Goal: Task Accomplishment & Management: Manage account settings

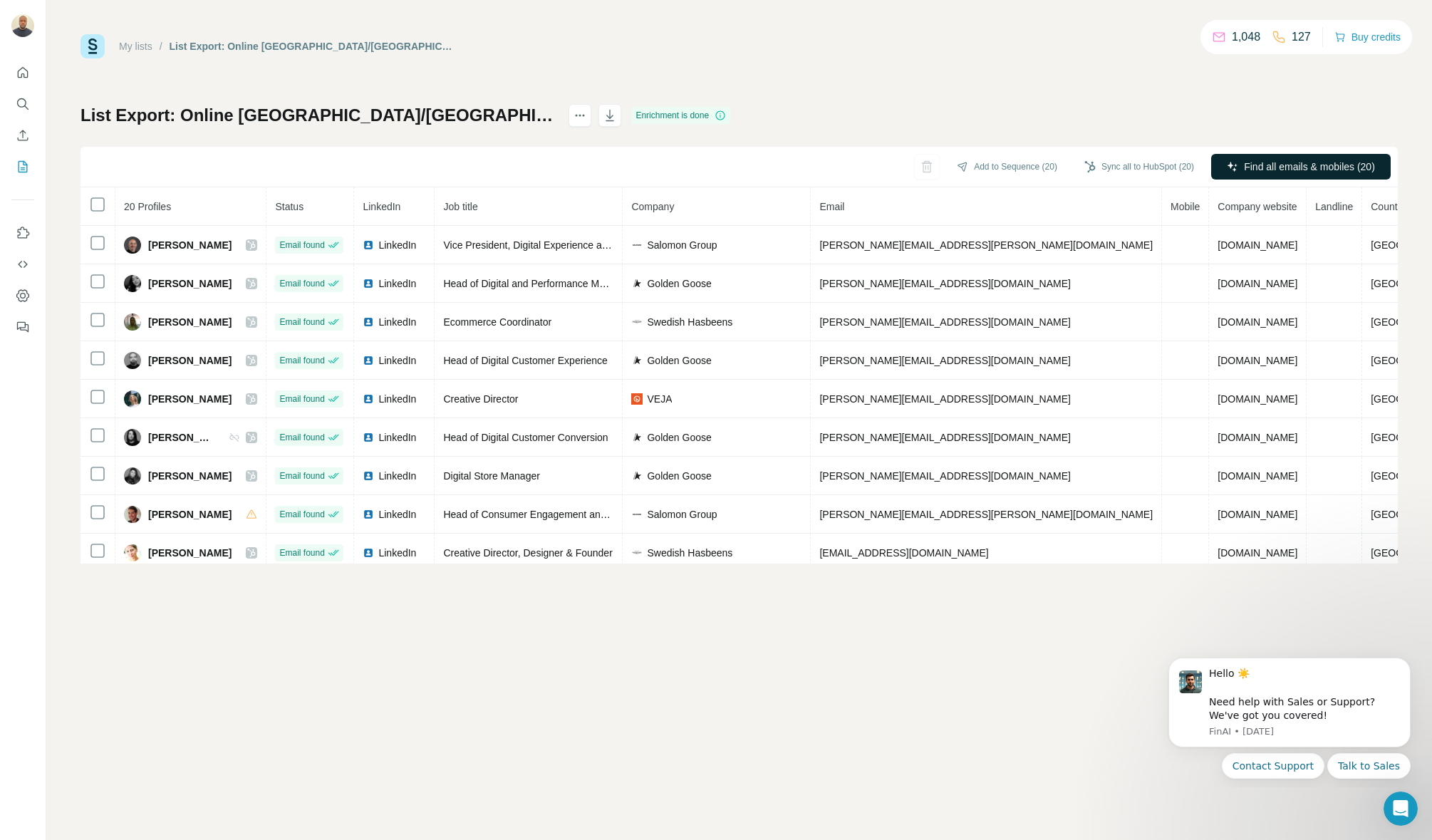
click at [1286, 167] on span "Find all emails & mobiles (20)" at bounding box center [1309, 166] width 131 height 14
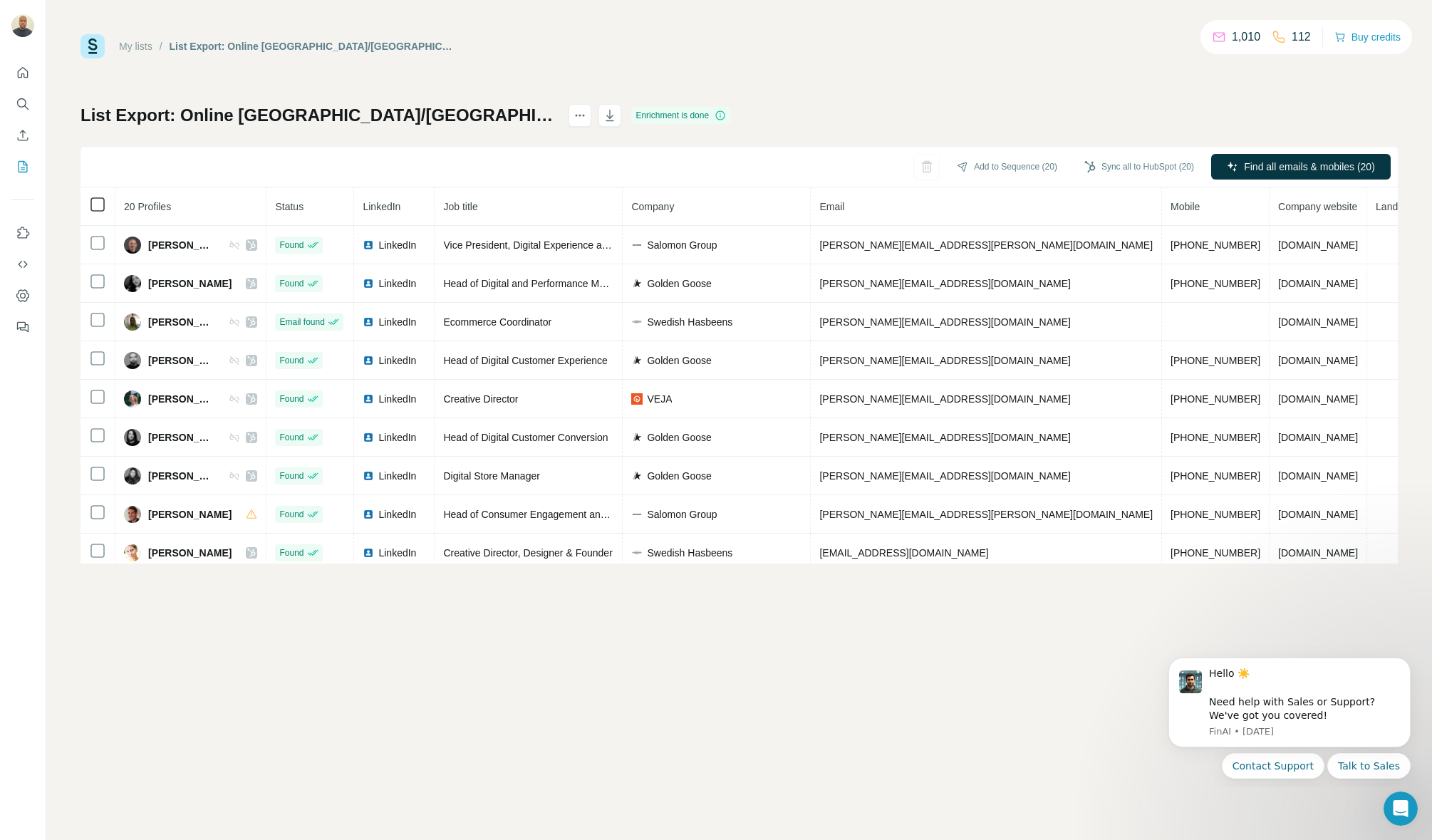
click at [100, 212] on icon at bounding box center [98, 204] width 17 height 17
click at [1126, 169] on button "Sync all to HubSpot (20)" at bounding box center [1139, 166] width 129 height 22
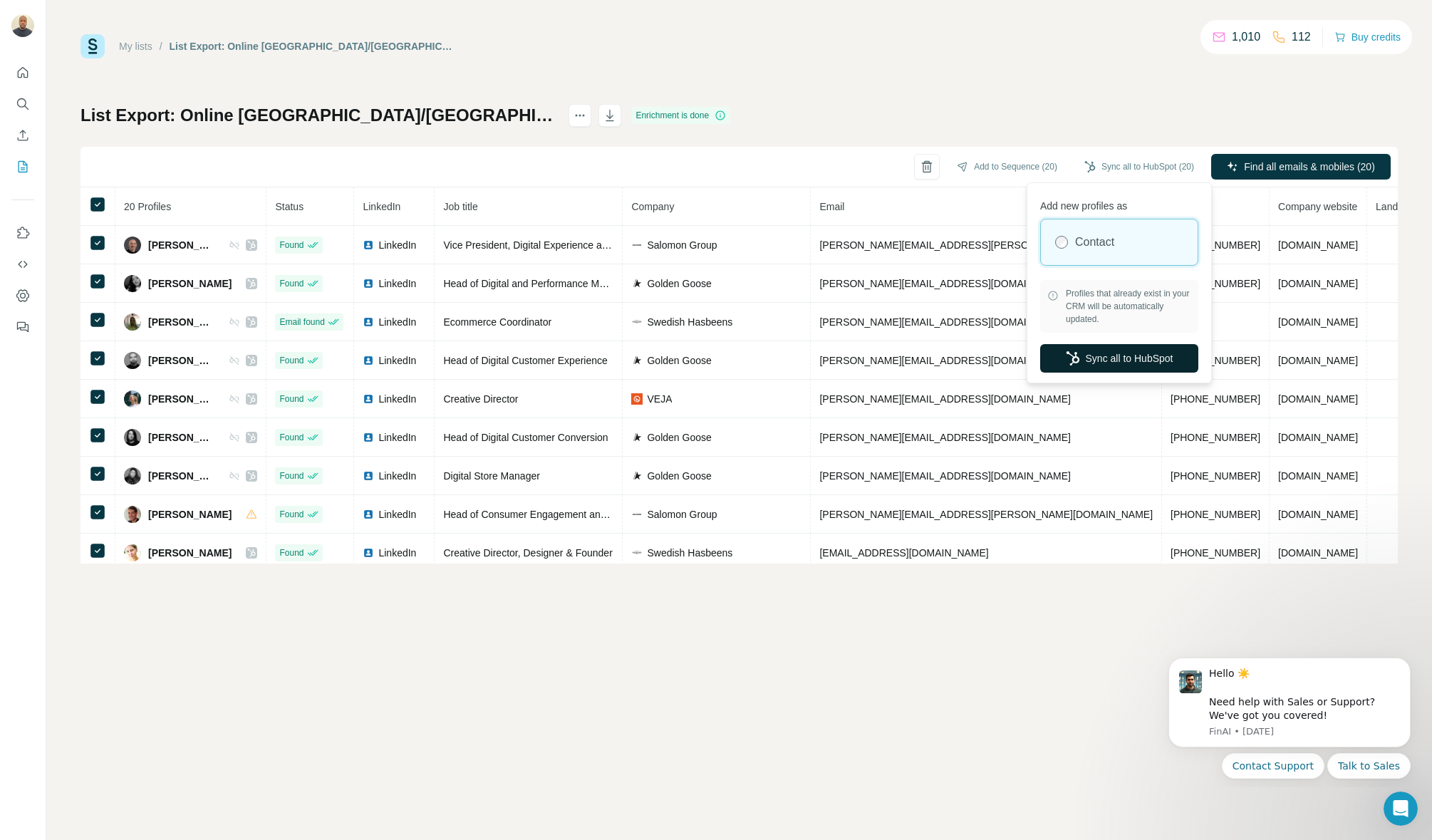
click at [1097, 365] on button "Sync all to HubSpot" at bounding box center [1119, 358] width 158 height 29
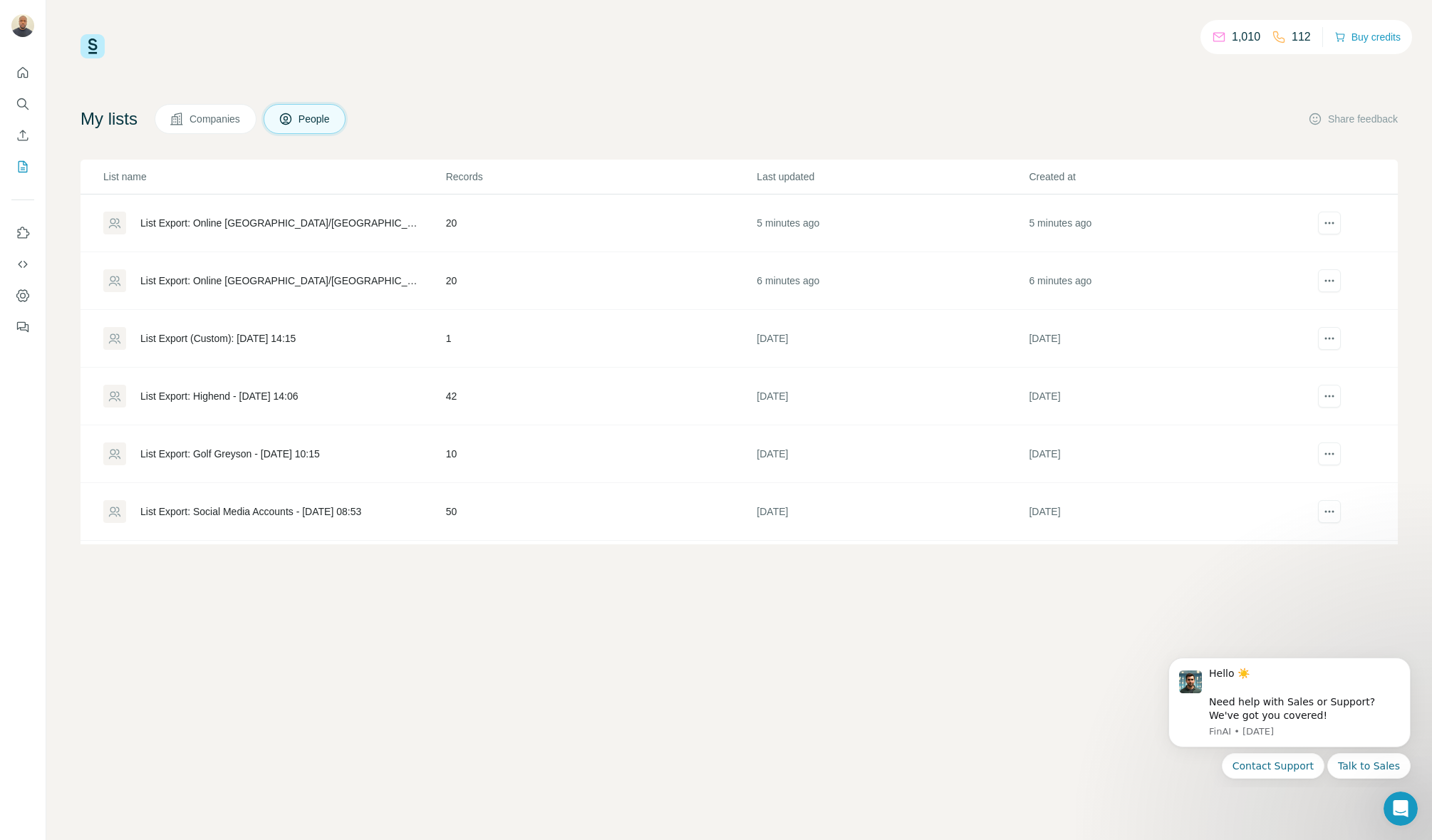
click at [338, 232] on div "List Export: Online [GEOGRAPHIC_DATA]/[GEOGRAPHIC_DATA] - [DATE] 13:46" at bounding box center [274, 223] width 341 height 23
click at [356, 221] on div "List Export: Online [GEOGRAPHIC_DATA]/[GEOGRAPHIC_DATA] - [DATE] 13:46" at bounding box center [281, 223] width 281 height 14
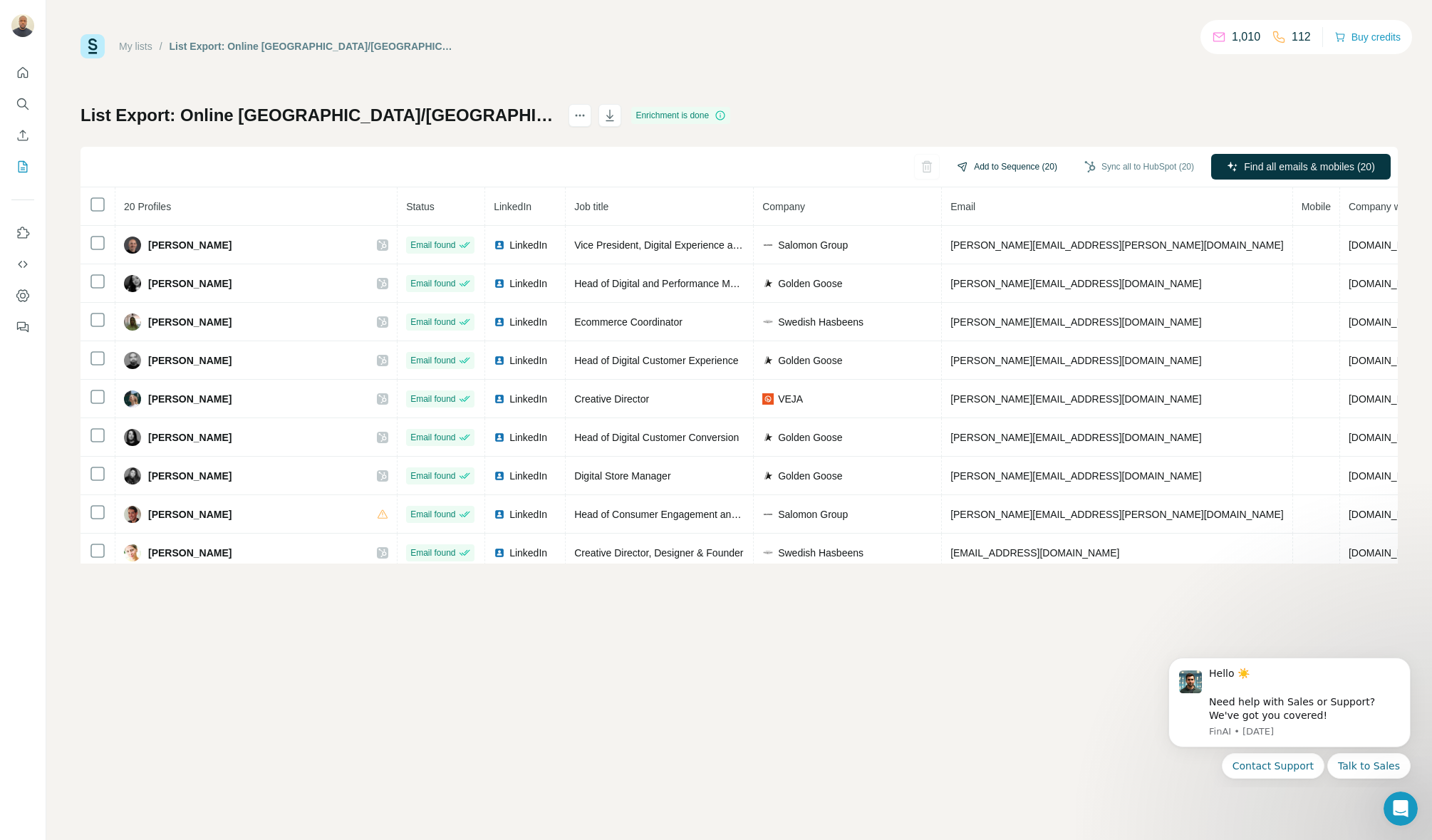
click at [1029, 169] on button "Add to Sequence (20)" at bounding box center [1007, 166] width 120 height 22
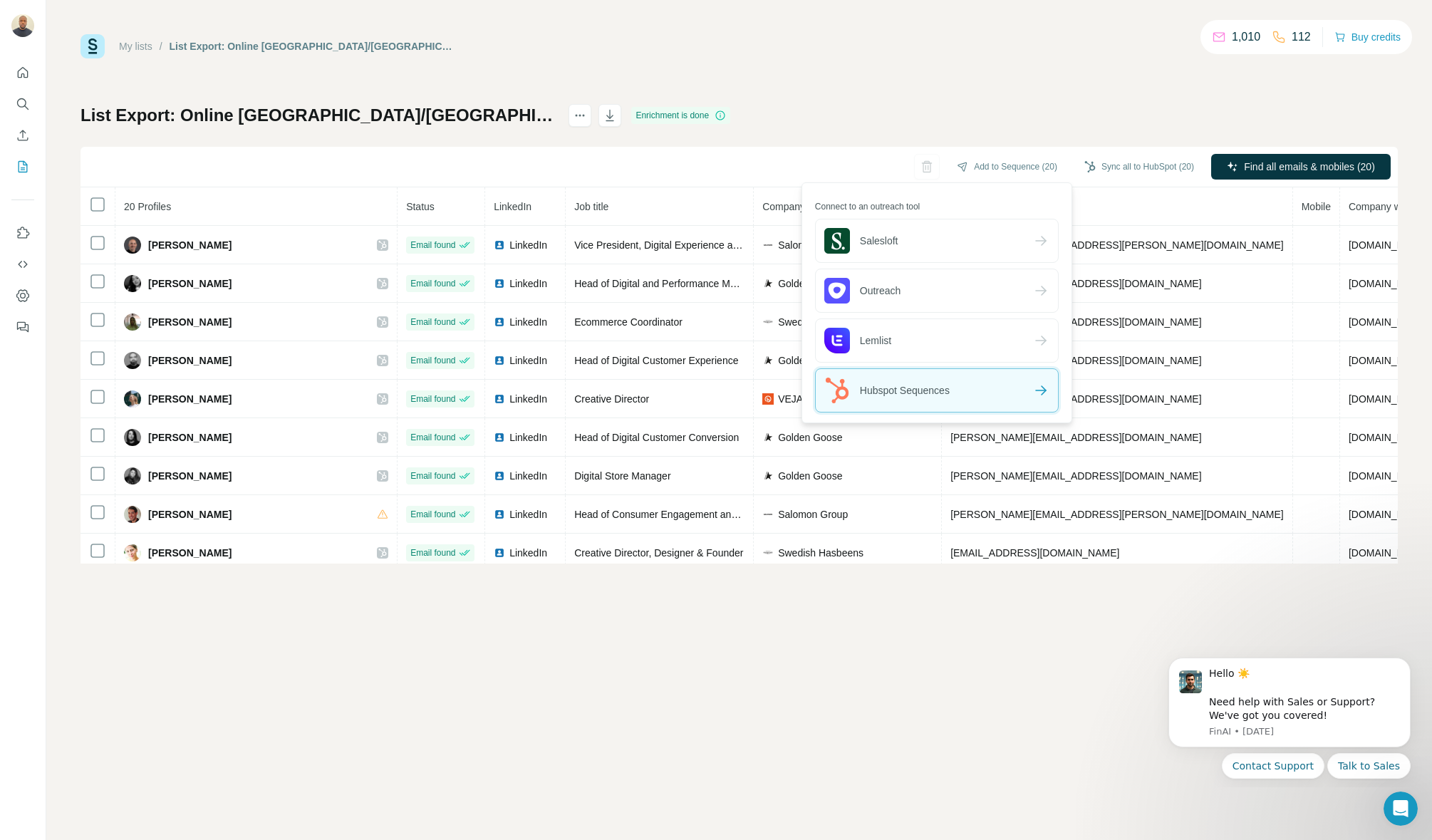
click at [1007, 395] on div "Hubspot Sequences" at bounding box center [936, 390] width 242 height 42
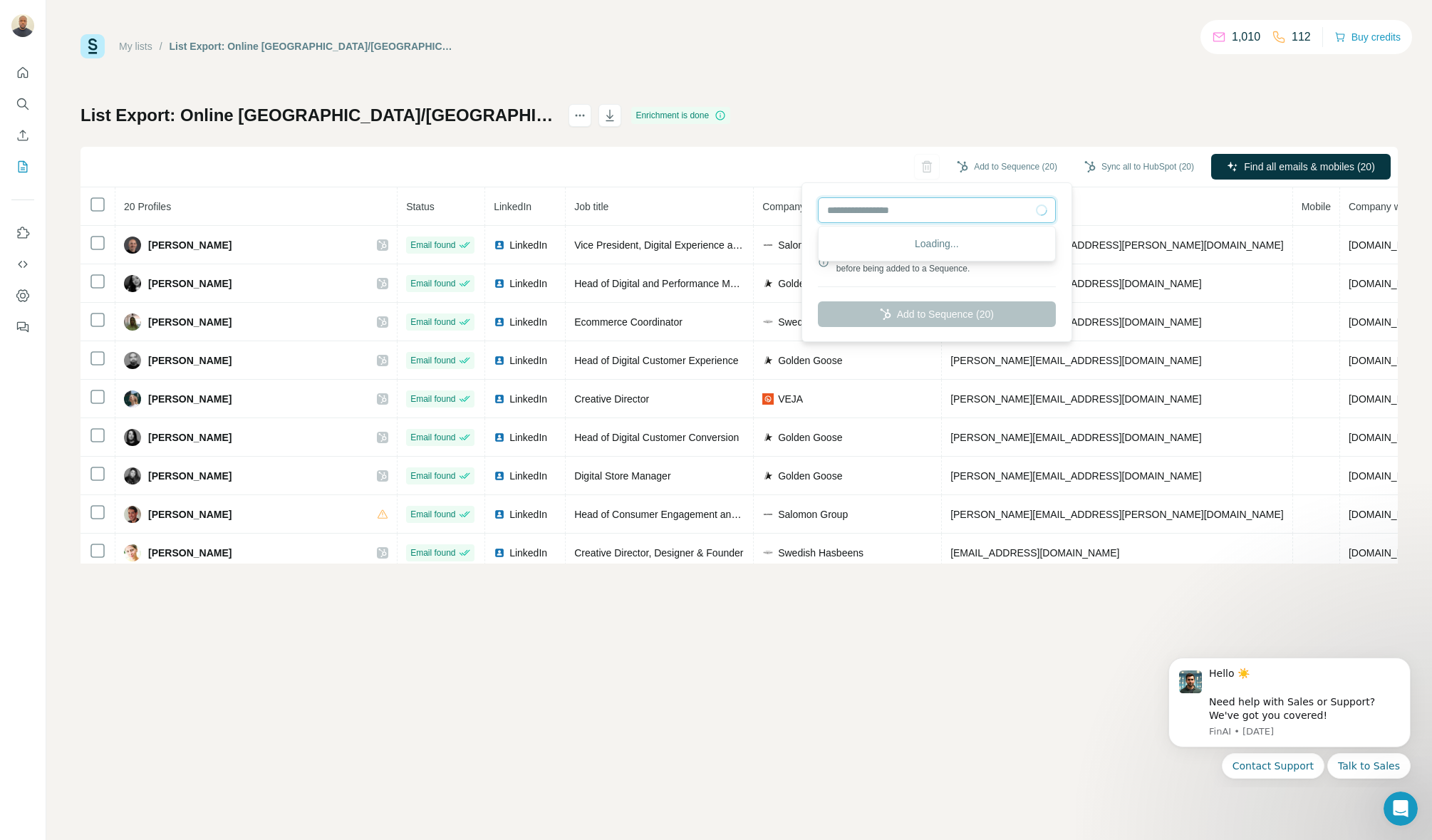
click at [990, 200] on input "text" at bounding box center [936, 210] width 238 height 25
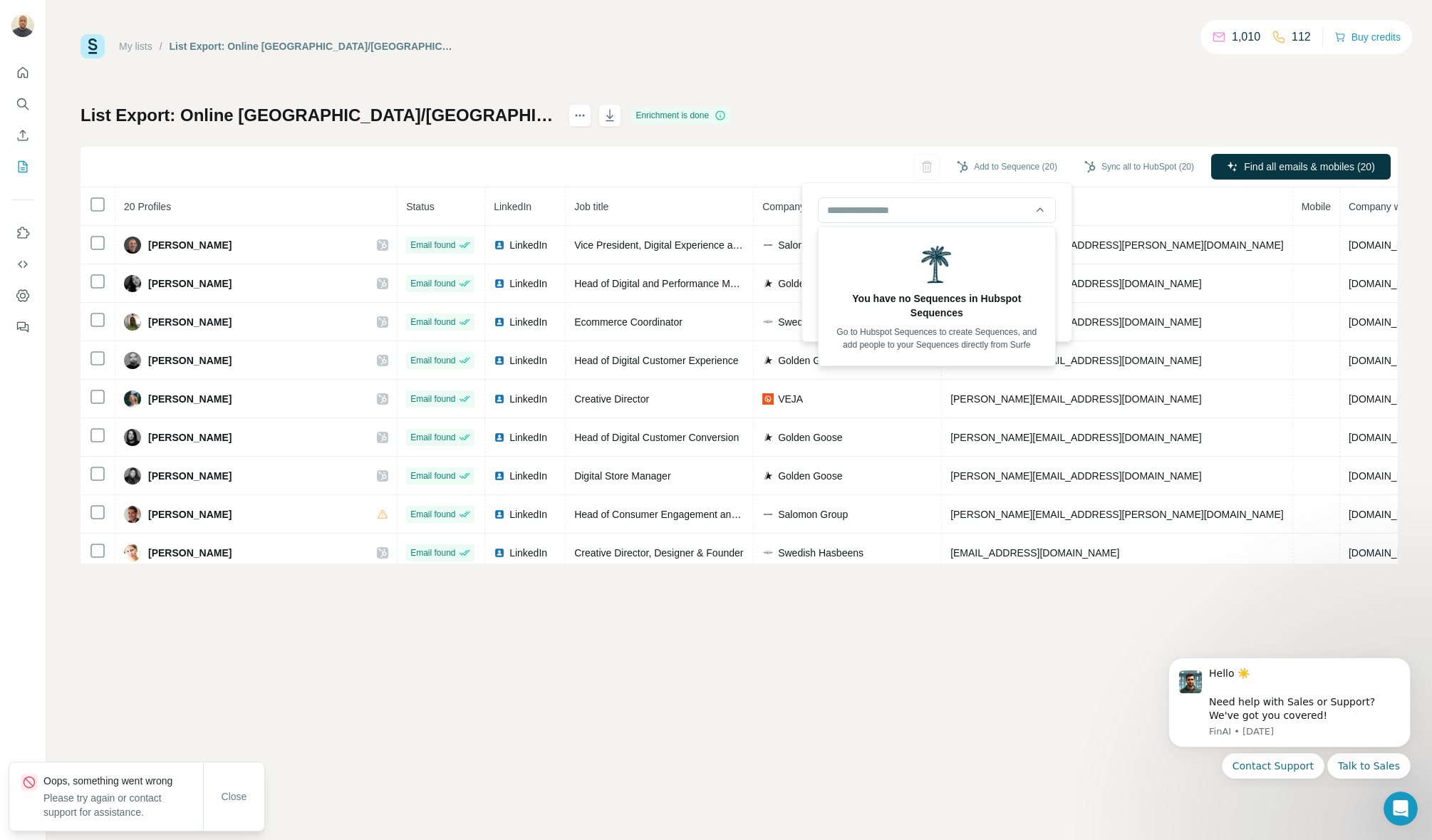
click at [771, 138] on div "List Export: Online [GEOGRAPHIC_DATA]/[GEOGRAPHIC_DATA] - [DATE] 13:46 Enrichme…" at bounding box center [738, 334] width 1317 height 459
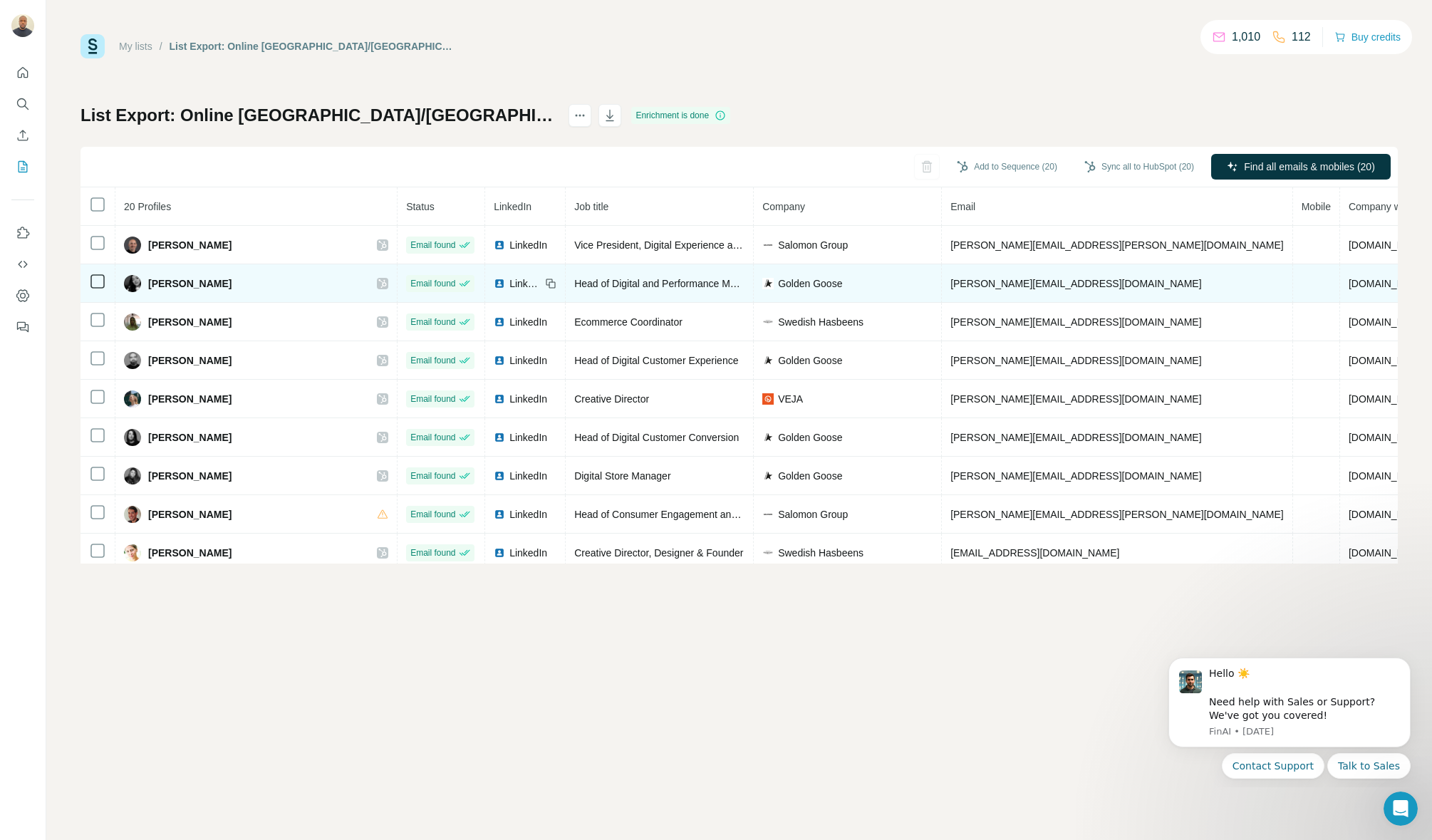
scroll to position [432, 0]
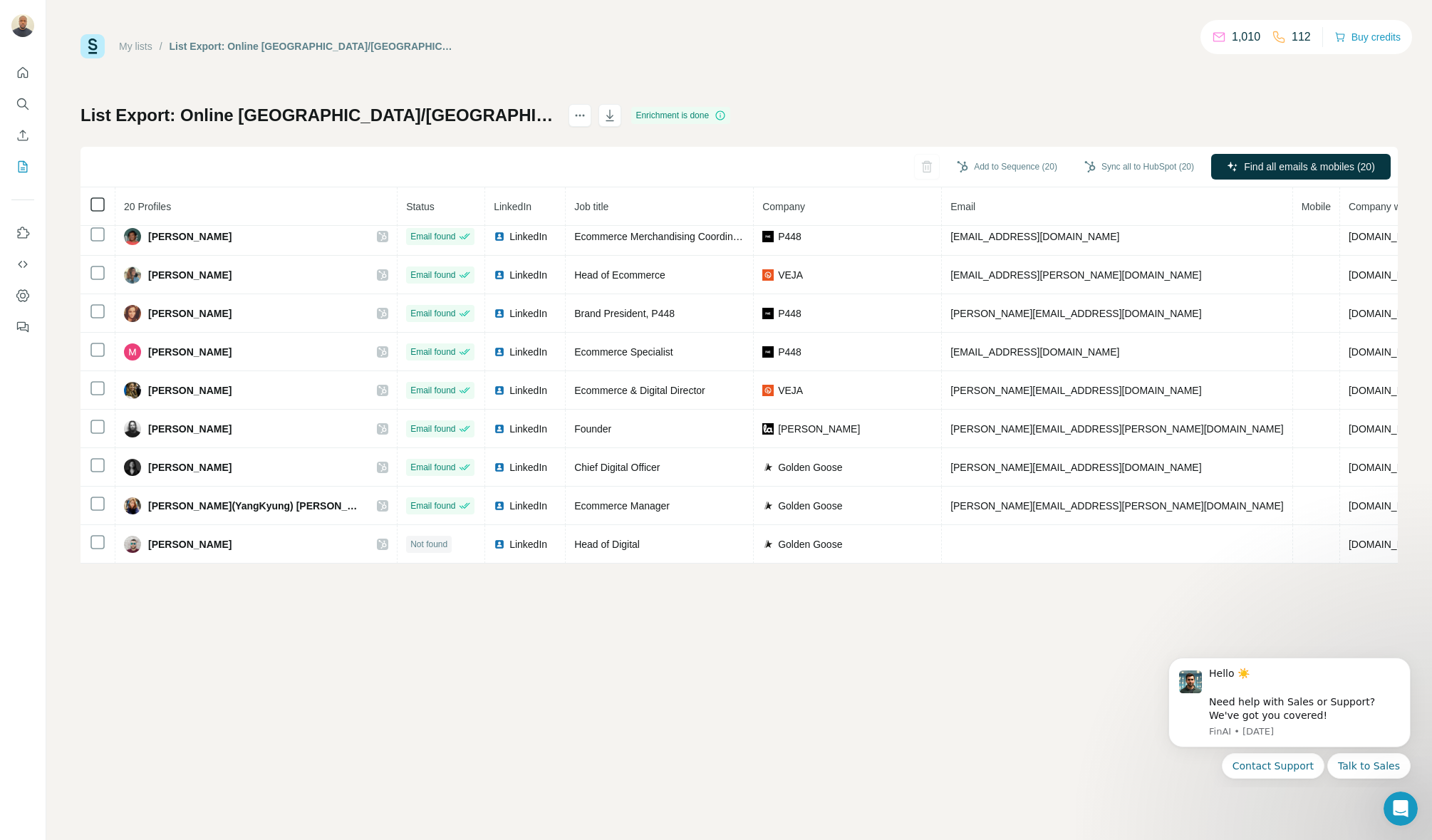
click at [105, 207] on icon at bounding box center [98, 204] width 17 height 17
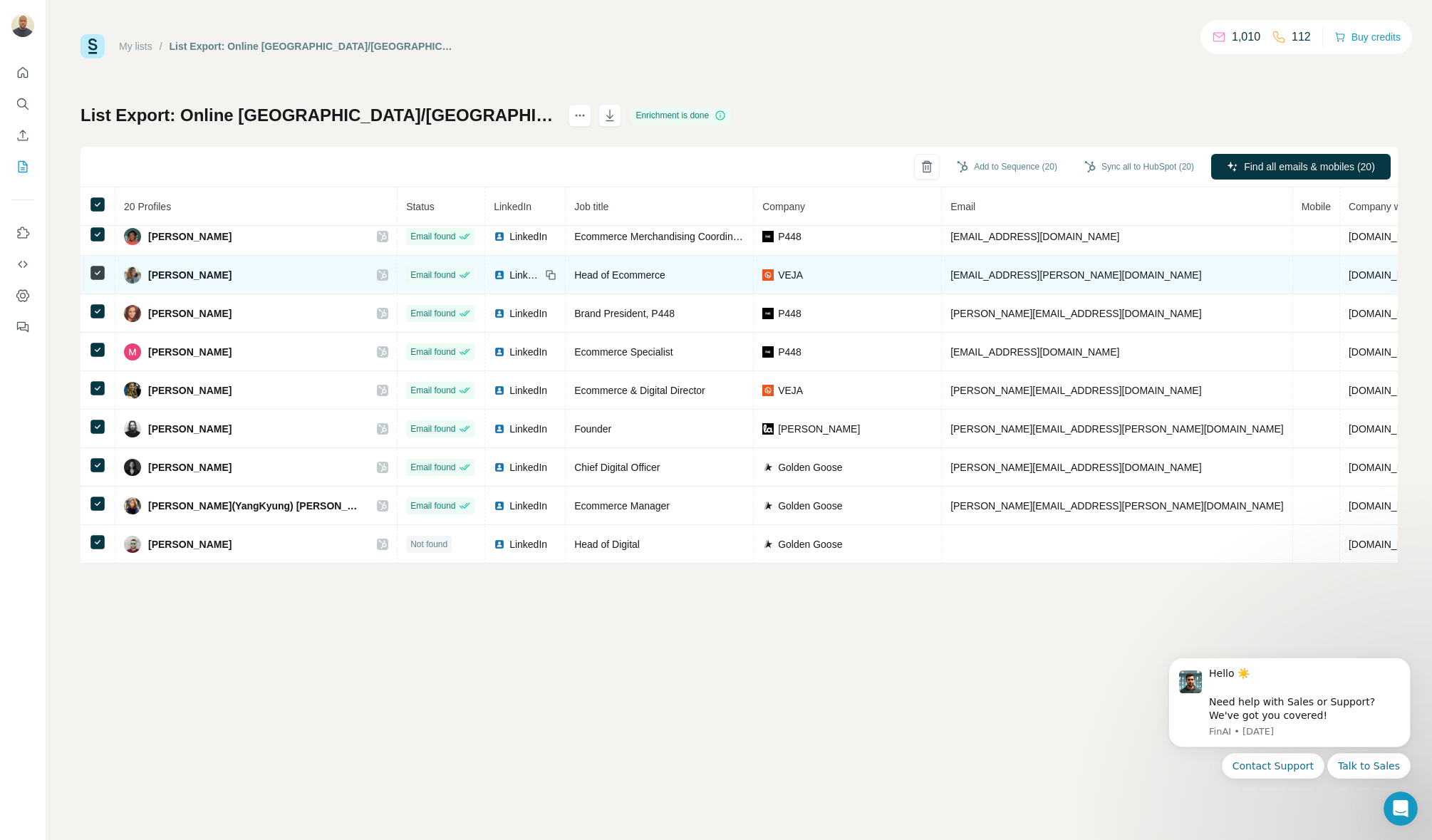
scroll to position [0, 0]
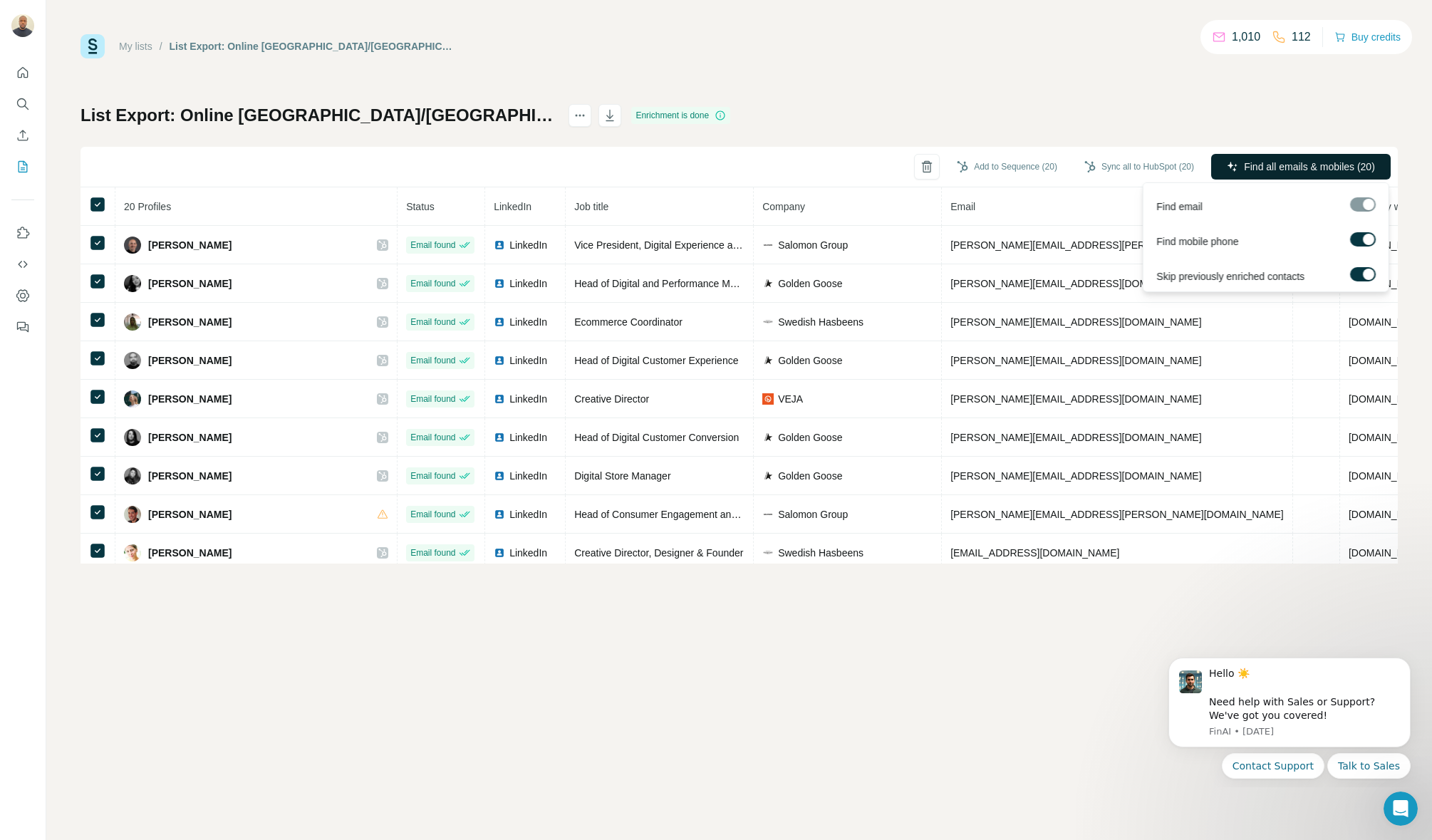
click at [1266, 177] on button "Find all emails & mobiles (20)" at bounding box center [1301, 166] width 180 height 25
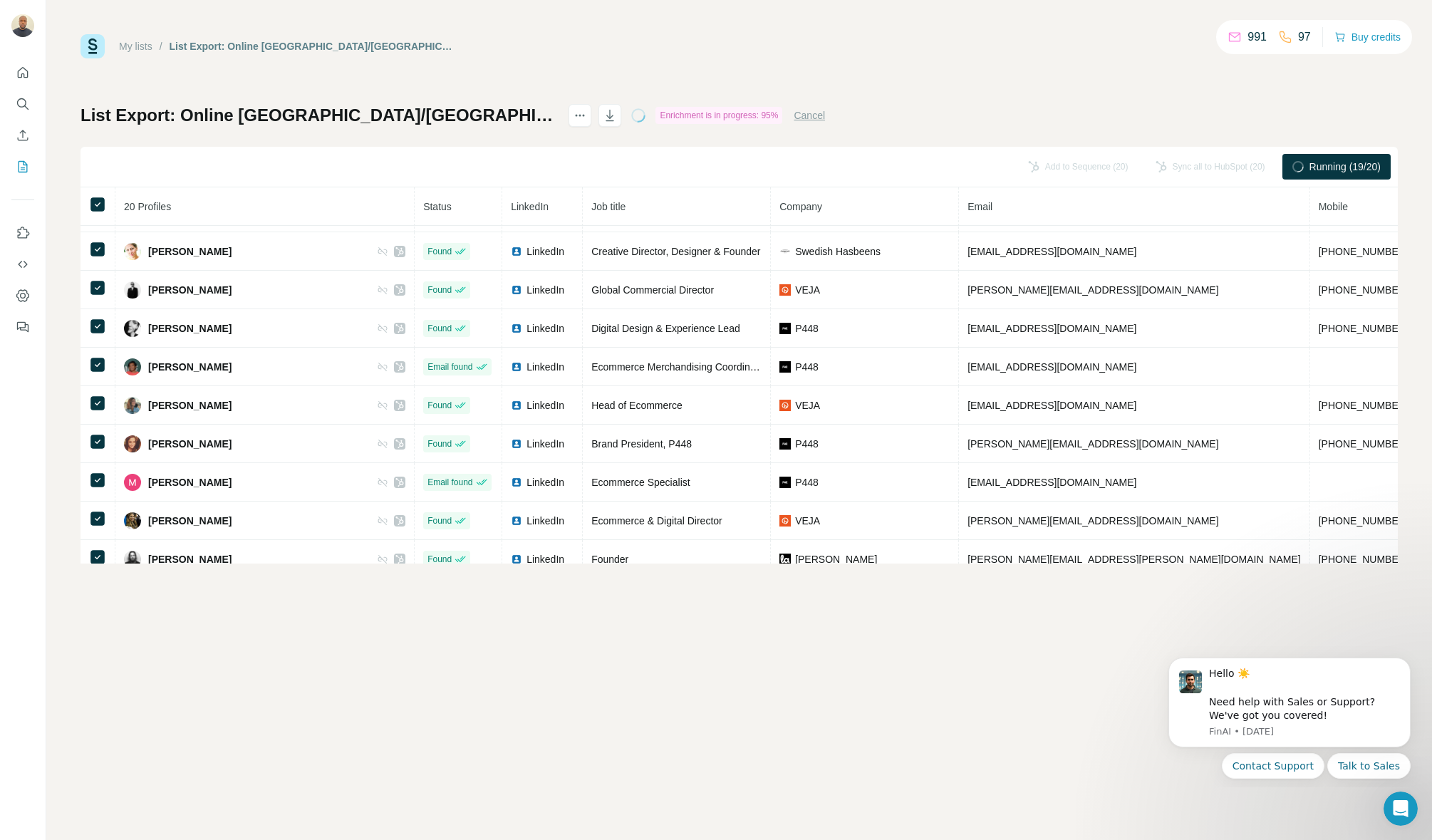
scroll to position [292, 0]
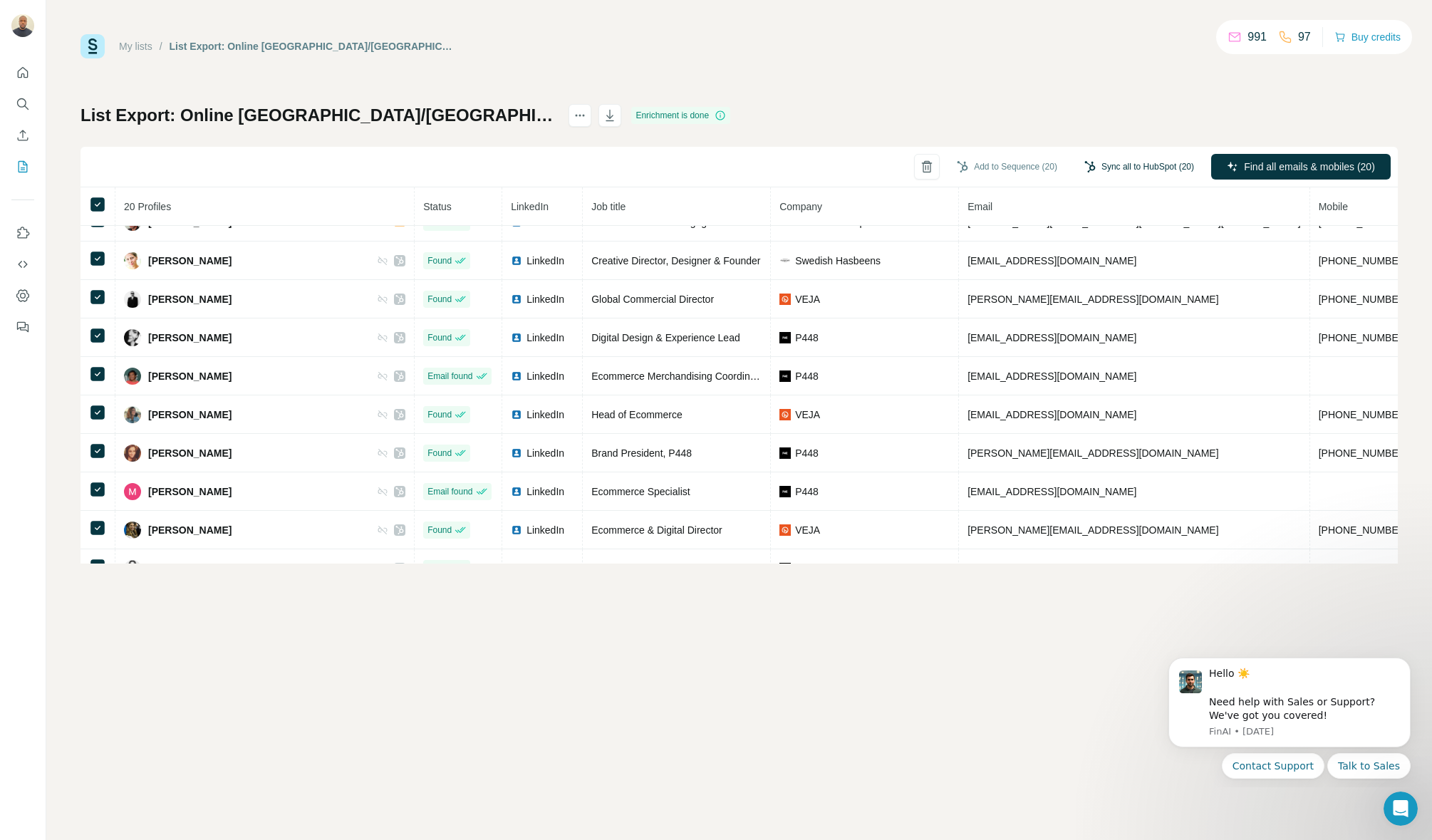
click at [1111, 170] on button "Sync all to HubSpot (20)" at bounding box center [1139, 166] width 129 height 22
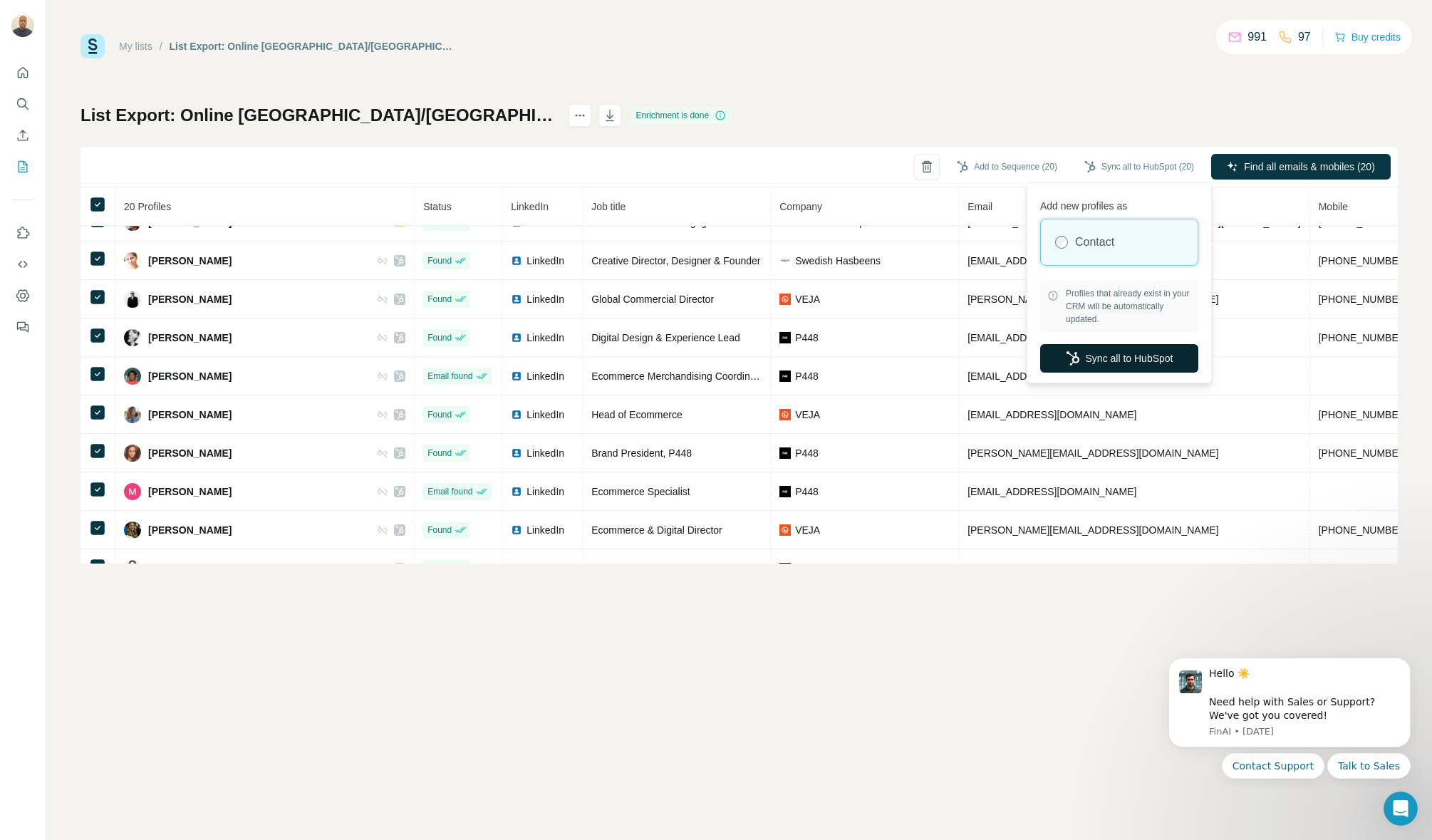
click at [1136, 355] on button "Sync all to HubSpot" at bounding box center [1119, 358] width 158 height 29
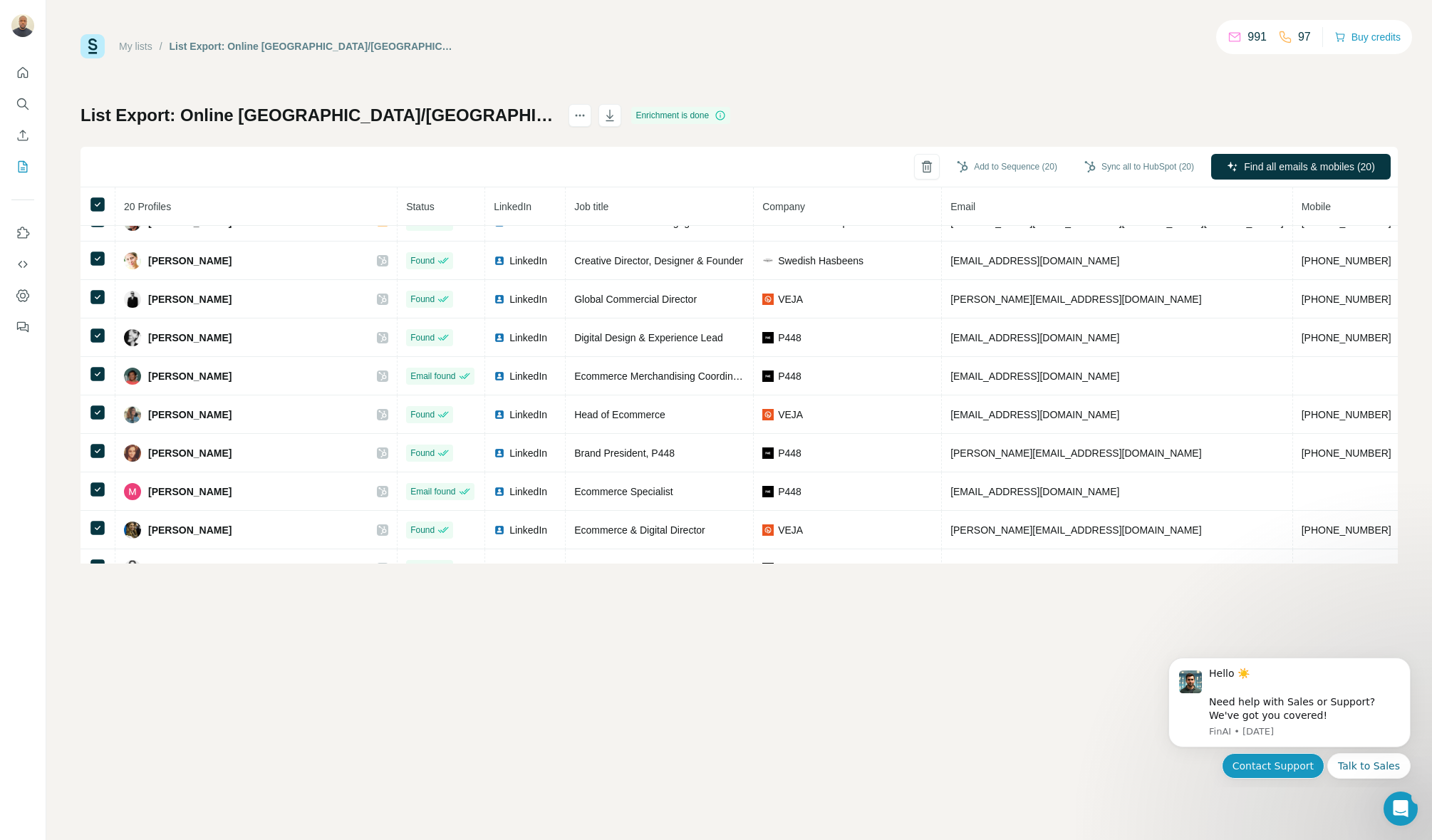
click at [1287, 765] on button "Contact Support" at bounding box center [1272, 765] width 103 height 25
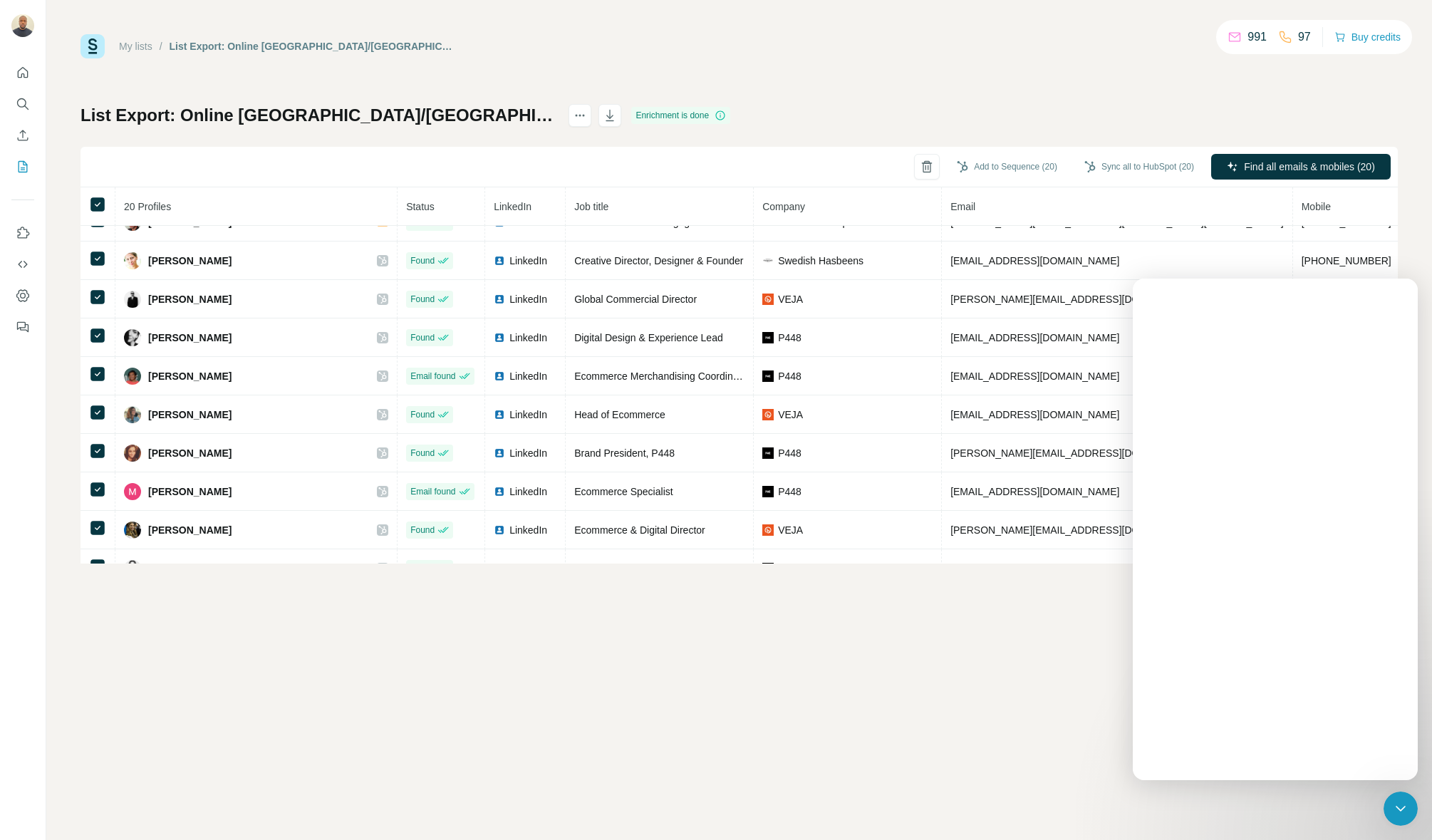
scroll to position [0, 0]
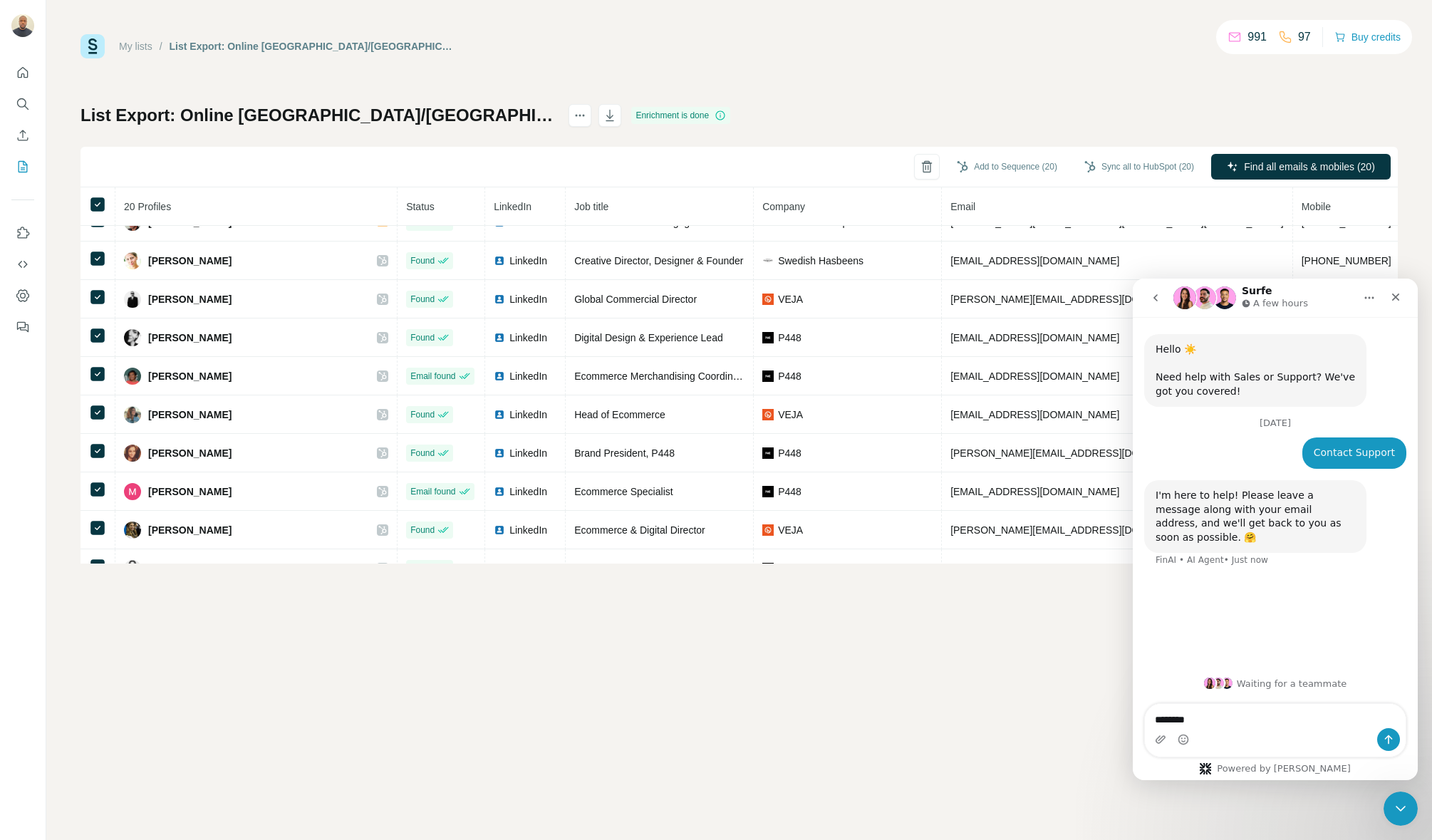
type textarea "********"
type textarea "**********"
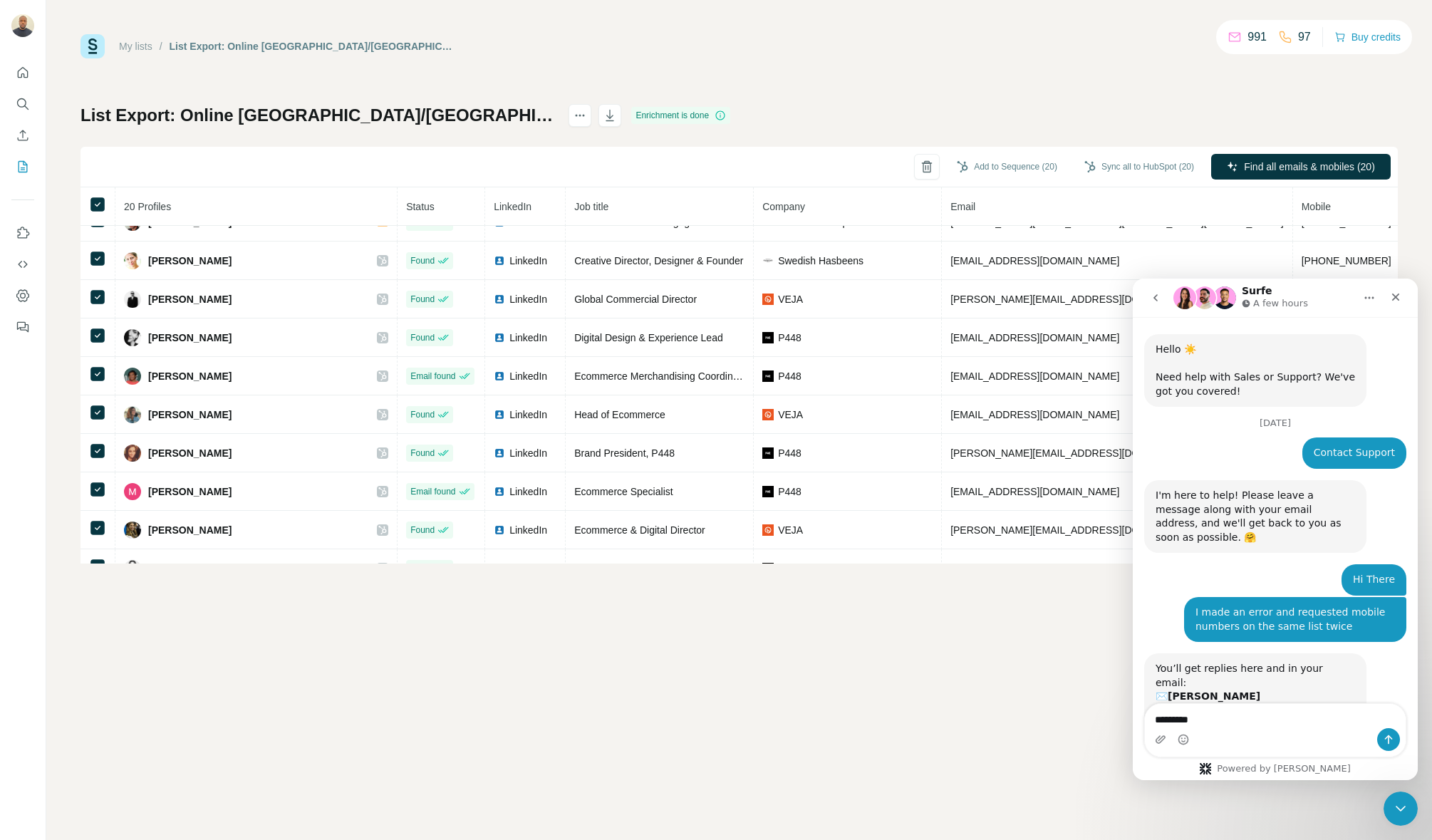
scroll to position [86, 0]
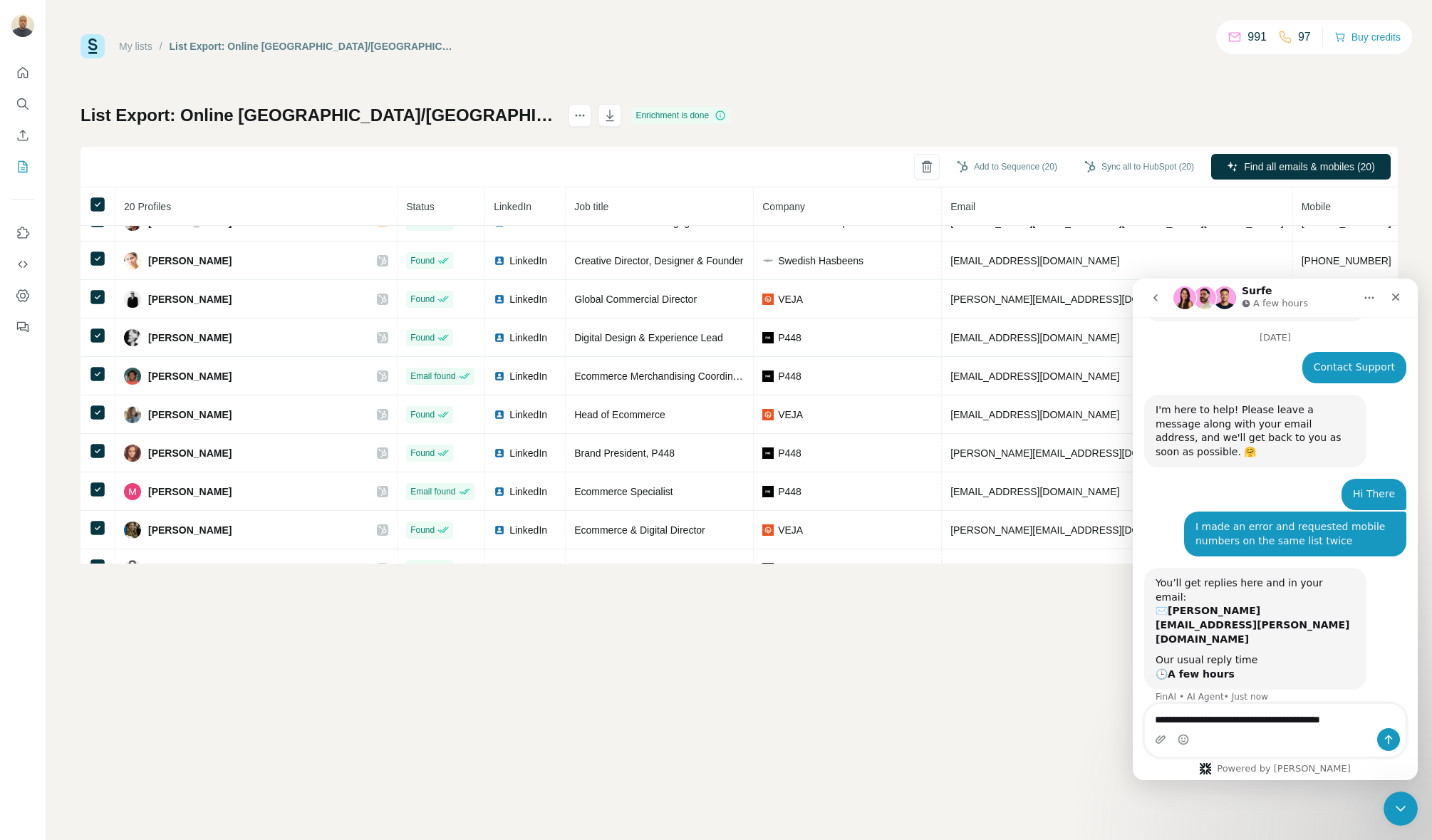
type textarea "**********"
